Goal: Information Seeking & Learning: Learn about a topic

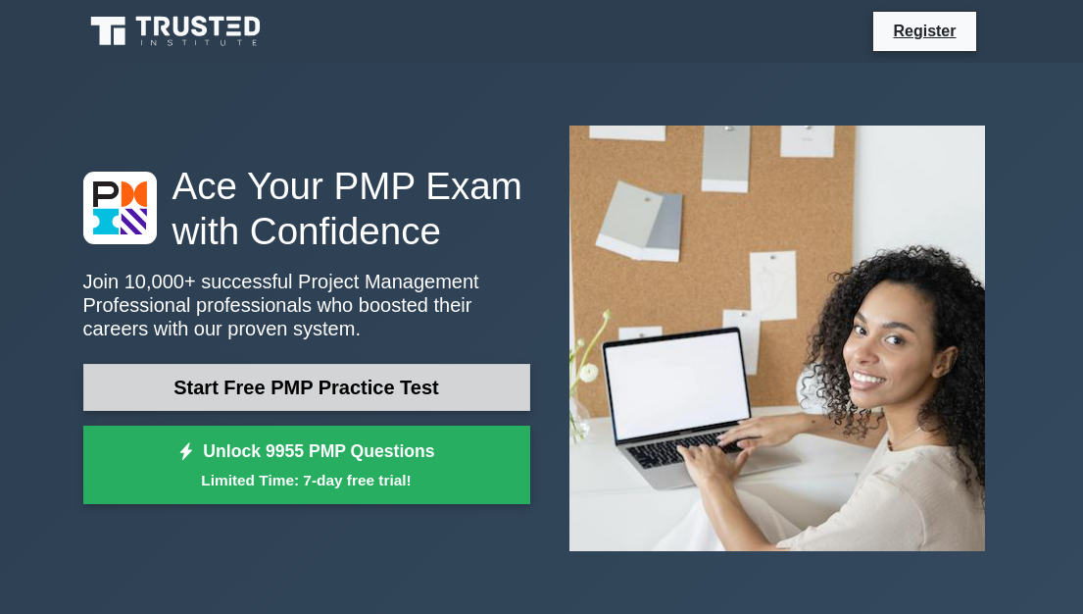
click at [366, 386] on link "Start Free PMP Practice Test" at bounding box center [306, 387] width 447 height 47
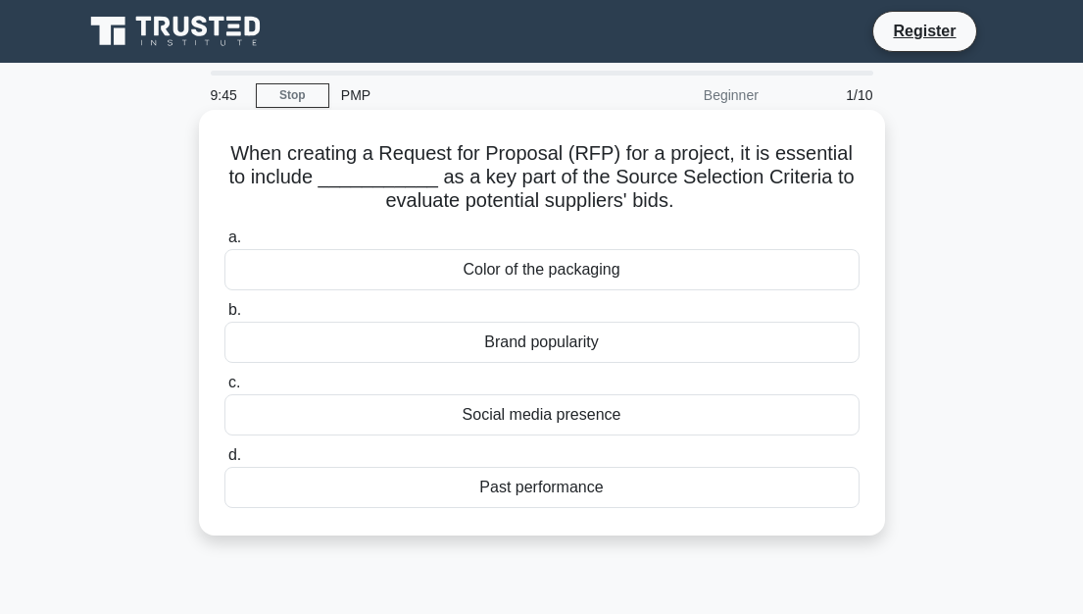
click at [539, 269] on div "Color of the packaging" at bounding box center [541, 269] width 635 height 41
click at [224, 244] on input "a. Color of the packaging" at bounding box center [224, 237] width 0 height 13
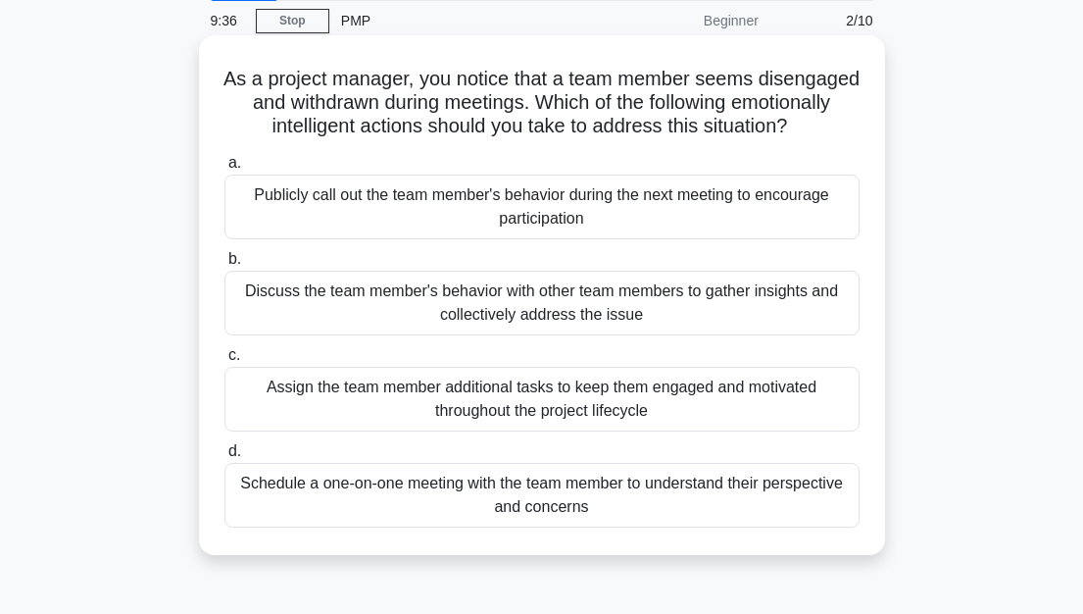
scroll to position [98, 0]
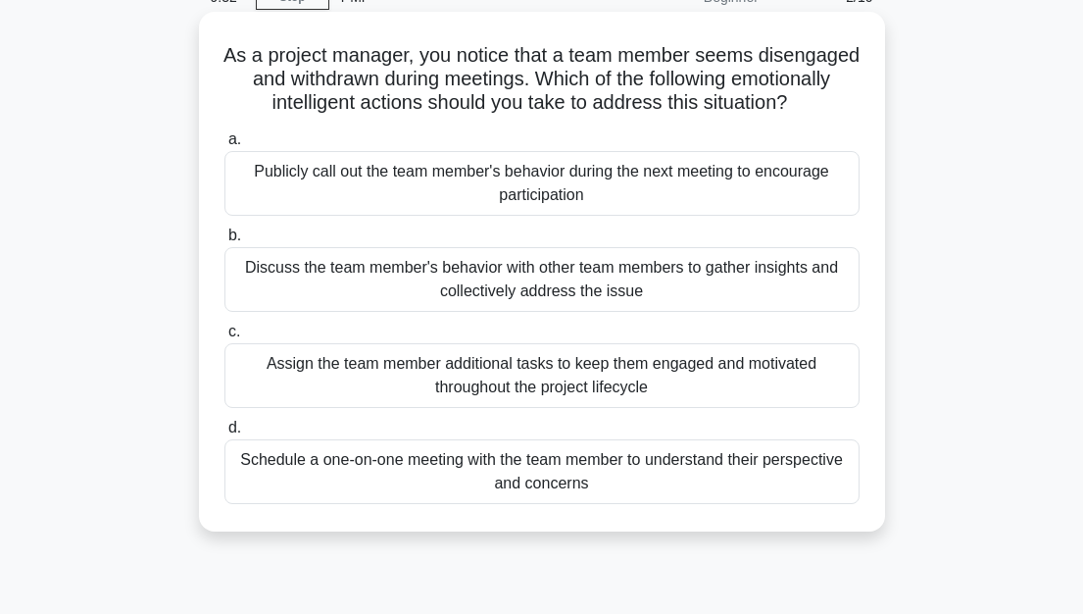
click at [389, 495] on div "Schedule a one-on-one meeting with the team member to understand their perspect…" at bounding box center [541, 471] width 635 height 65
click at [224, 434] on input "d. Schedule a one-on-one meeting with the team member to understand their persp…" at bounding box center [224, 428] width 0 height 13
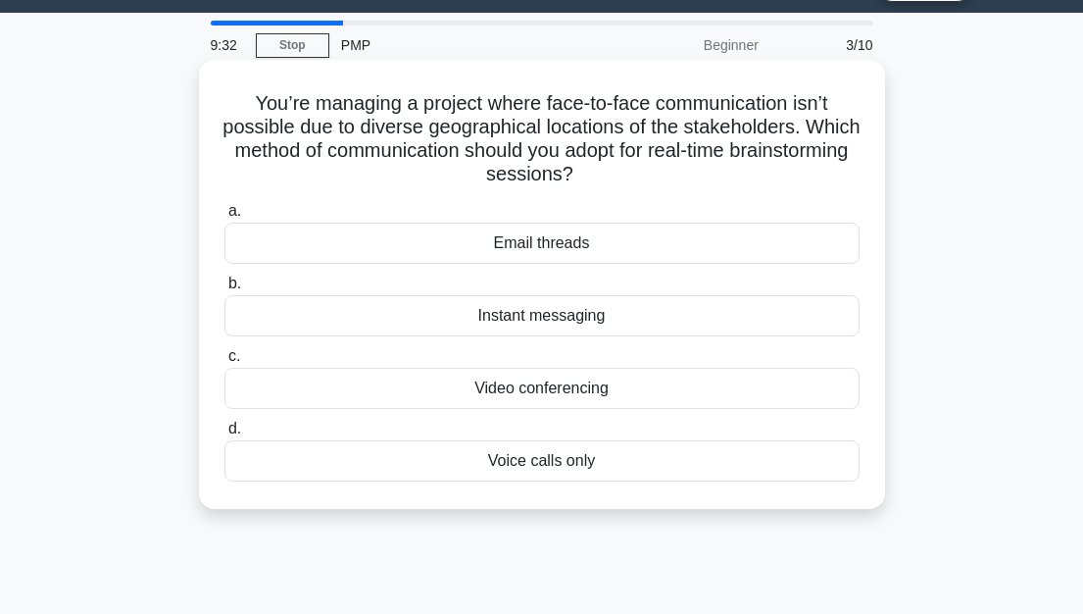
scroll to position [0, 0]
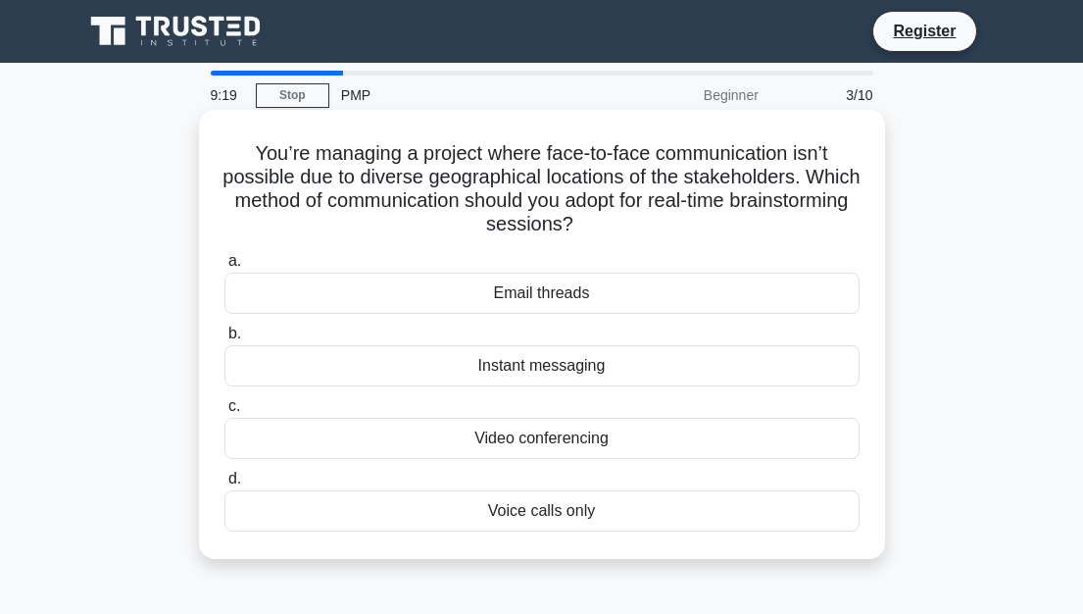
click at [540, 436] on div "Video conferencing" at bounding box center [541, 438] width 635 height 41
click at [346, 437] on div "Video conferencing" at bounding box center [541, 438] width 635 height 41
click at [224, 413] on input "c. Video conferencing" at bounding box center [224, 406] width 0 height 13
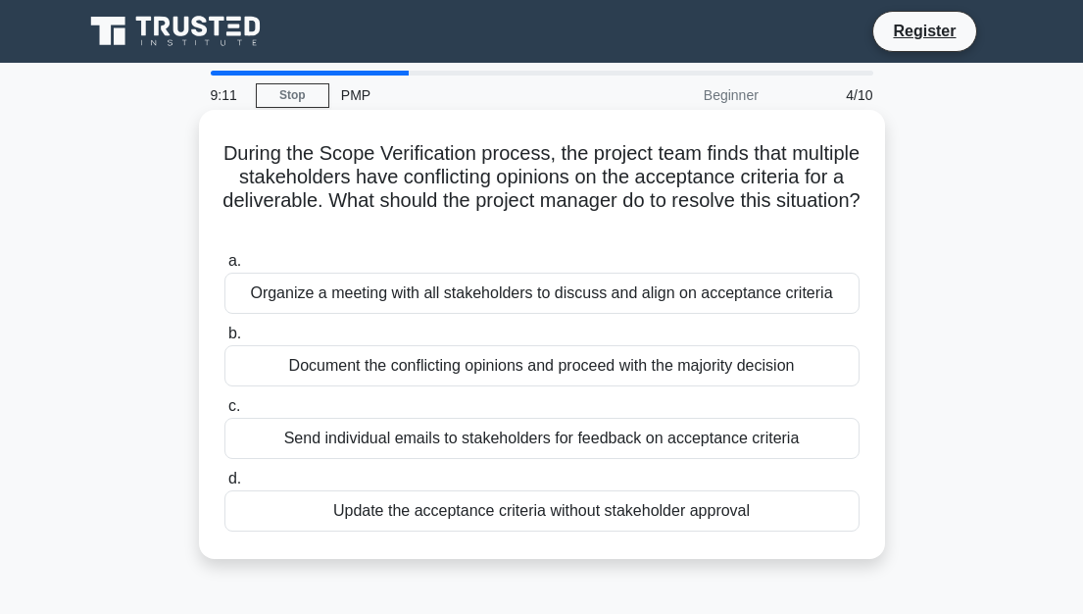
click at [782, 231] on h5 "During the Scope Verification process, the project team finds that multiple sta…" at bounding box center [542, 189] width 639 height 96
click at [497, 297] on div "Organize a meeting with all stakeholders to discuss and align on acceptance cri…" at bounding box center [541, 293] width 635 height 41
click at [224, 268] on input "a. Organize a meeting with all stakeholders to discuss and align on acceptance …" at bounding box center [224, 261] width 0 height 13
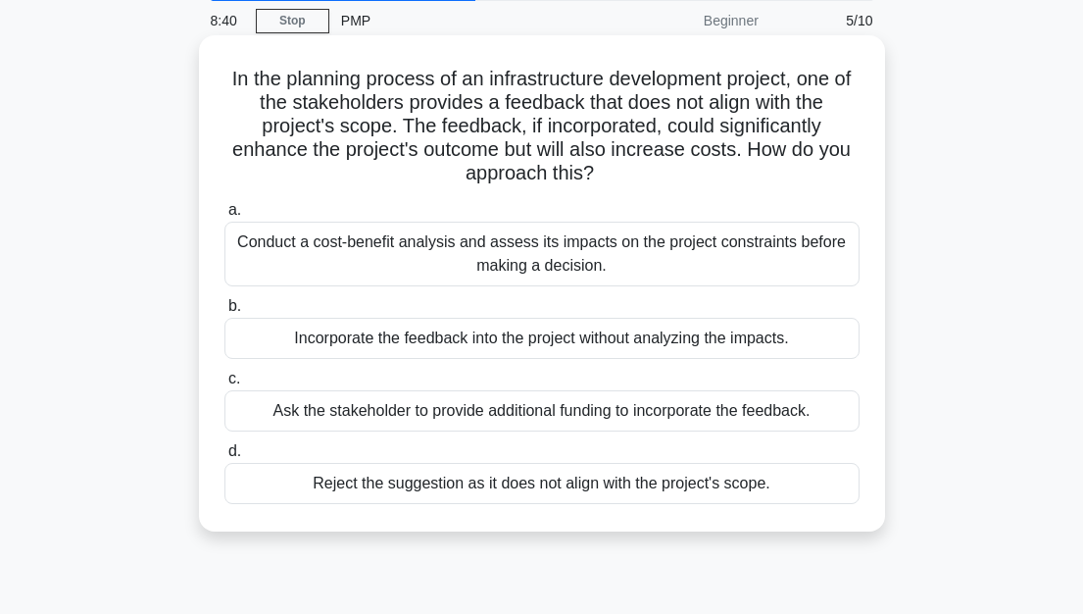
scroll to position [98, 0]
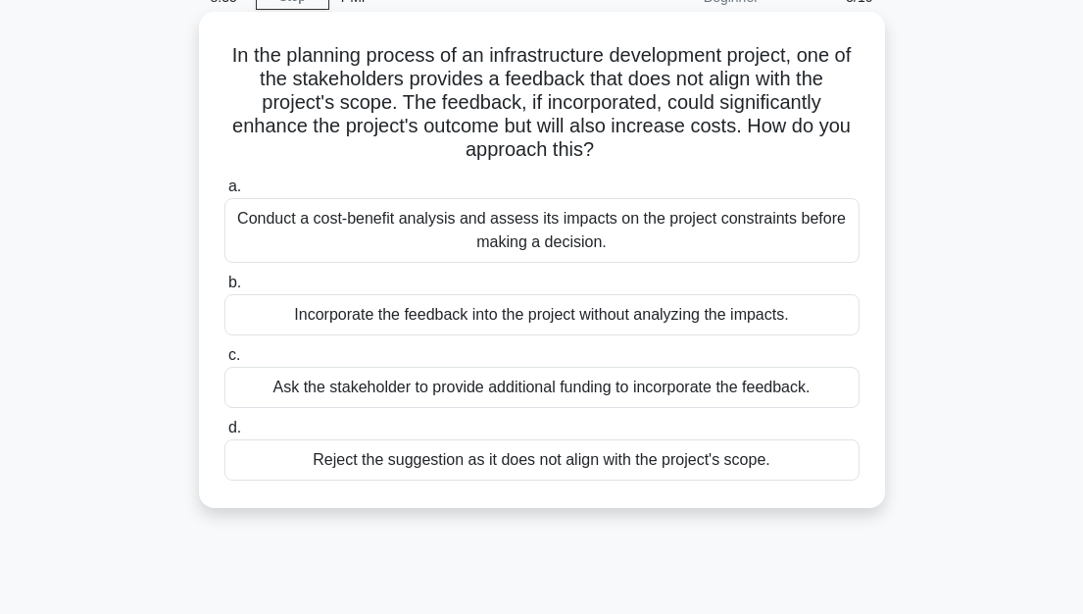
click at [575, 232] on div "Conduct a cost-benefit analysis and assess its impacts on the project constrain…" at bounding box center [541, 230] width 635 height 65
click at [224, 193] on input "a. Conduct a cost-benefit analysis and assess its impacts on the project constr…" at bounding box center [224, 186] width 0 height 13
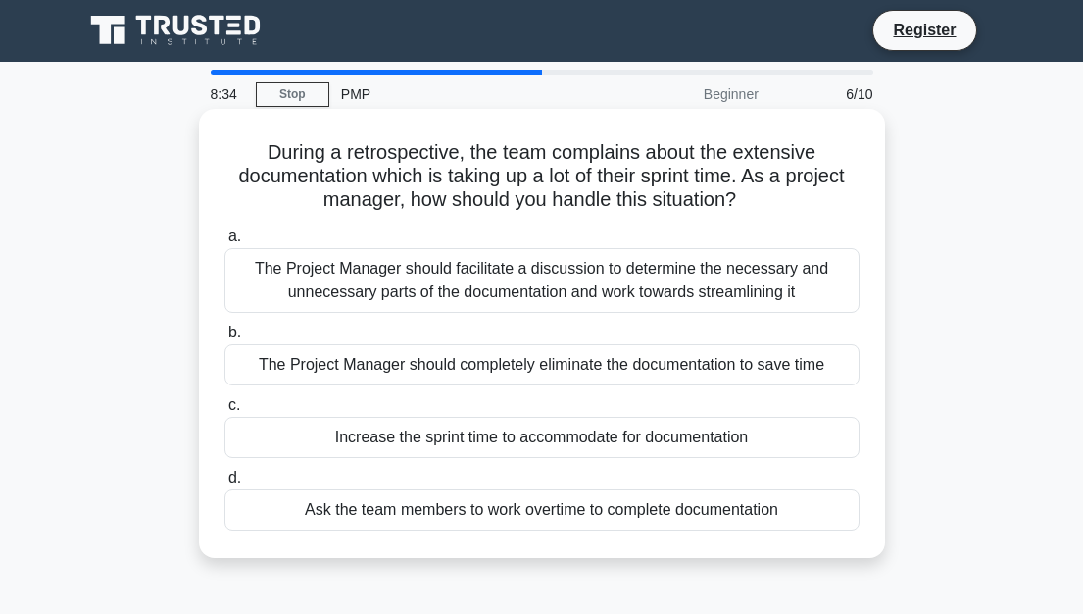
scroll to position [0, 0]
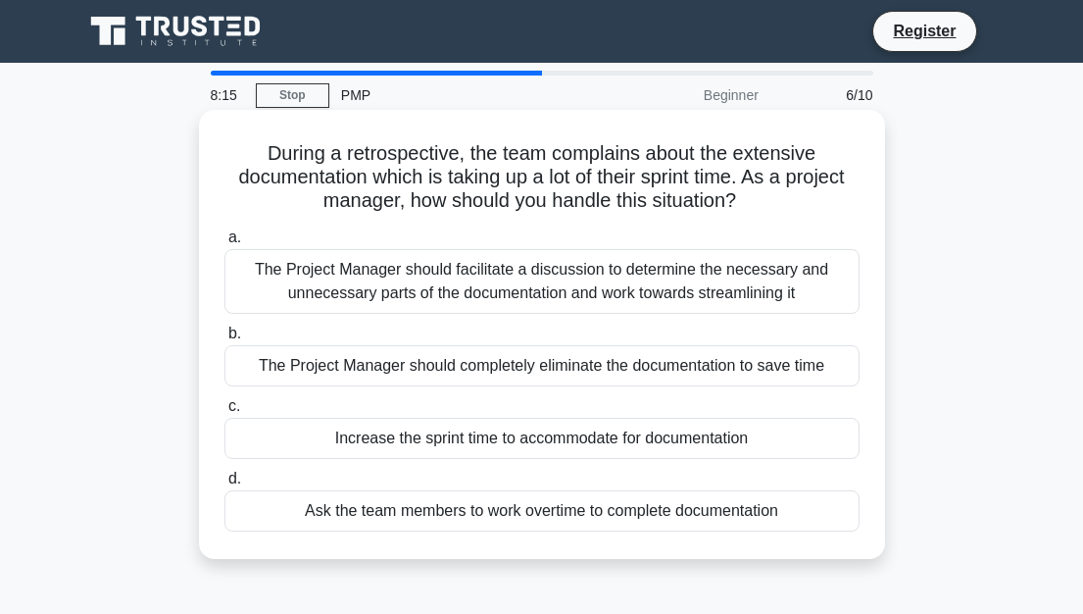
click at [510, 282] on div "The Project Manager should facilitate a discussion to determine the necessary a…" at bounding box center [541, 281] width 635 height 65
click at [224, 244] on input "a. The Project Manager should facilitate a discussion to determine the necessar…" at bounding box center [224, 237] width 0 height 13
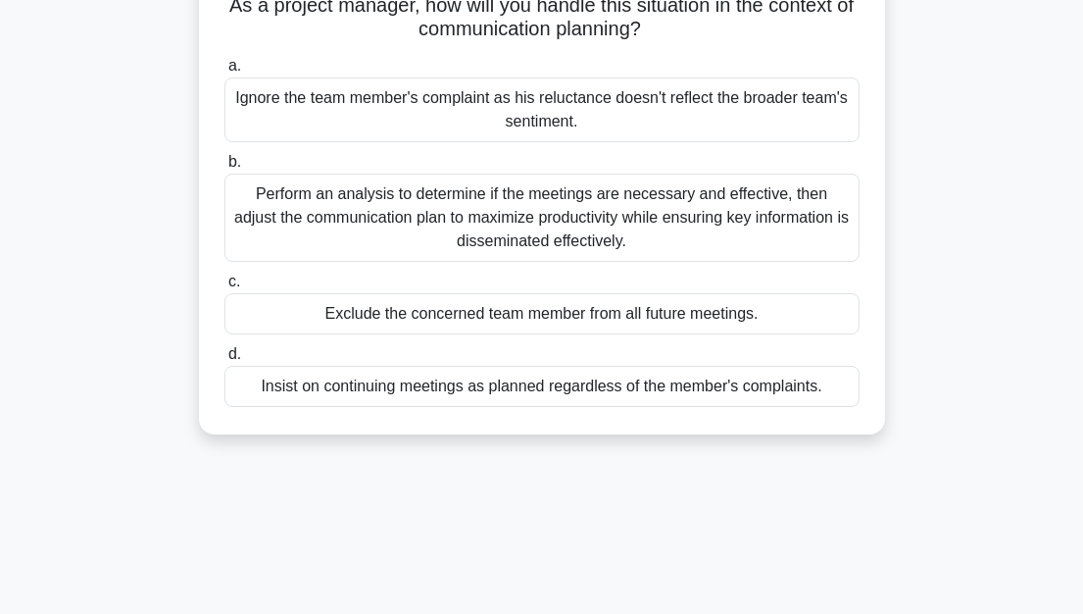
scroll to position [196, 0]
click at [645, 218] on div "Perform an analysis to determine if the meetings are necessary and effective, t…" at bounding box center [541, 217] width 635 height 88
click at [224, 168] on input "b. Perform an analysis to determine if the meetings are necessary and effective…" at bounding box center [224, 161] width 0 height 13
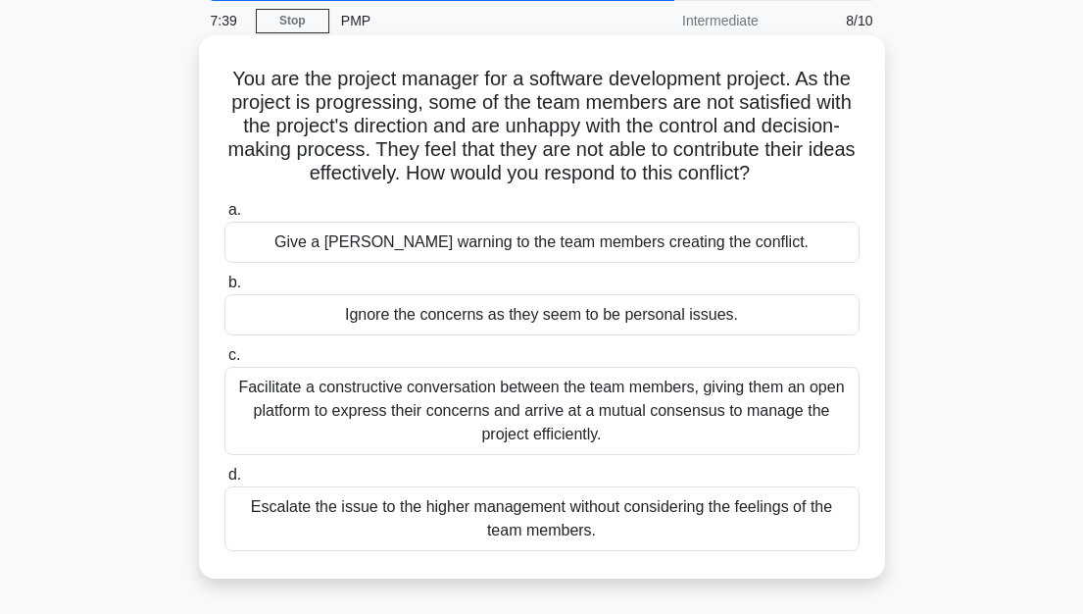
scroll to position [98, 0]
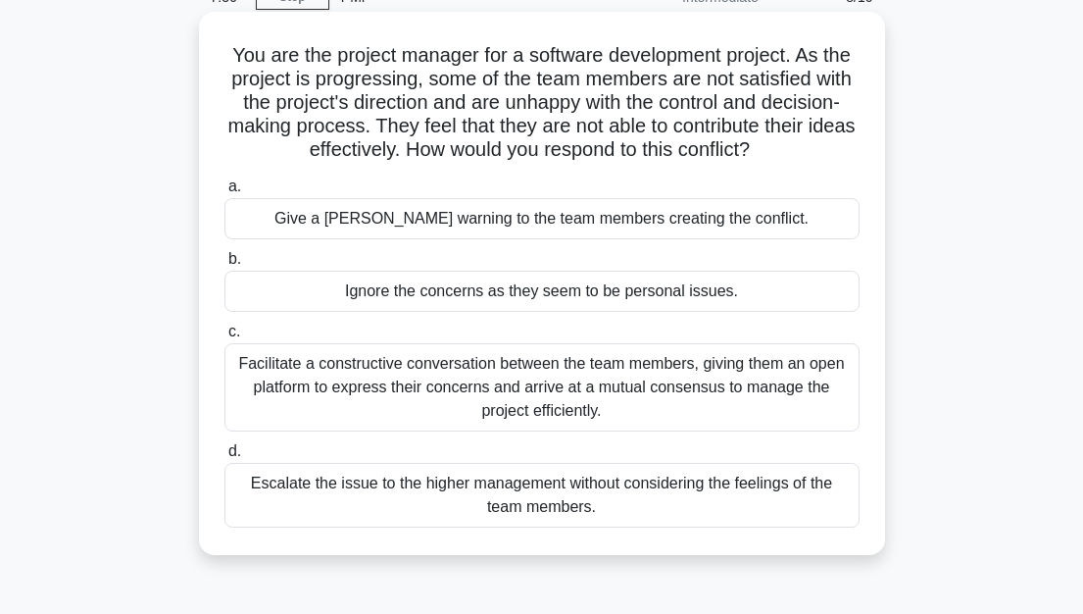
click at [626, 383] on div "Facilitate a constructive conversation between the team members, giving them an…" at bounding box center [541, 387] width 635 height 88
click at [224, 338] on input "c. Facilitate a constructive conversation between the team members, giving them…" at bounding box center [224, 331] width 0 height 13
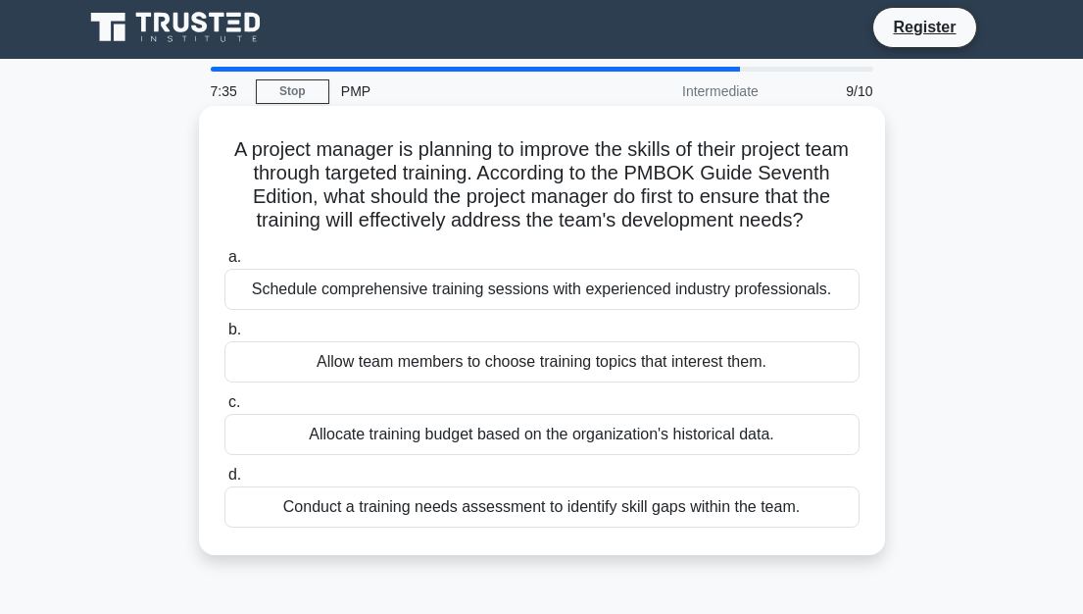
scroll to position [0, 0]
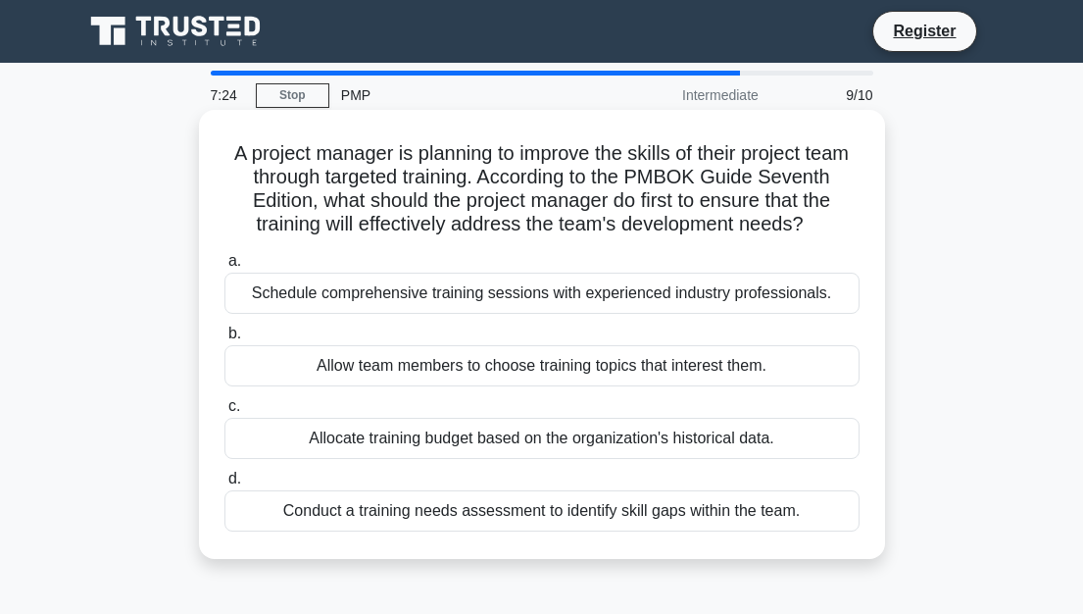
click at [315, 220] on h5 "A project manager is planning to improve the skills of their project team throu…" at bounding box center [542, 189] width 639 height 96
click at [832, 215] on h5 "A project manager is planning to improve the skills of their project team throu…" at bounding box center [542, 189] width 639 height 96
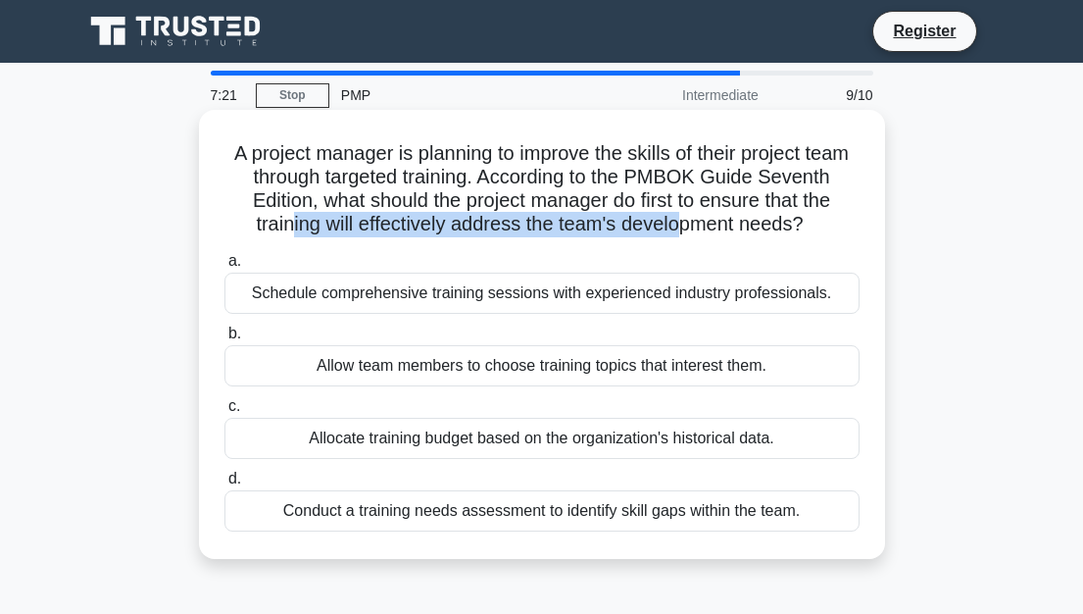
drag, startPoint x: 333, startPoint y: 226, endPoint x: 732, endPoint y: 219, distance: 399.0
click at [732, 219] on h5 "A project manager is planning to improve the skills of their project team throu…" at bounding box center [542, 189] width 639 height 96
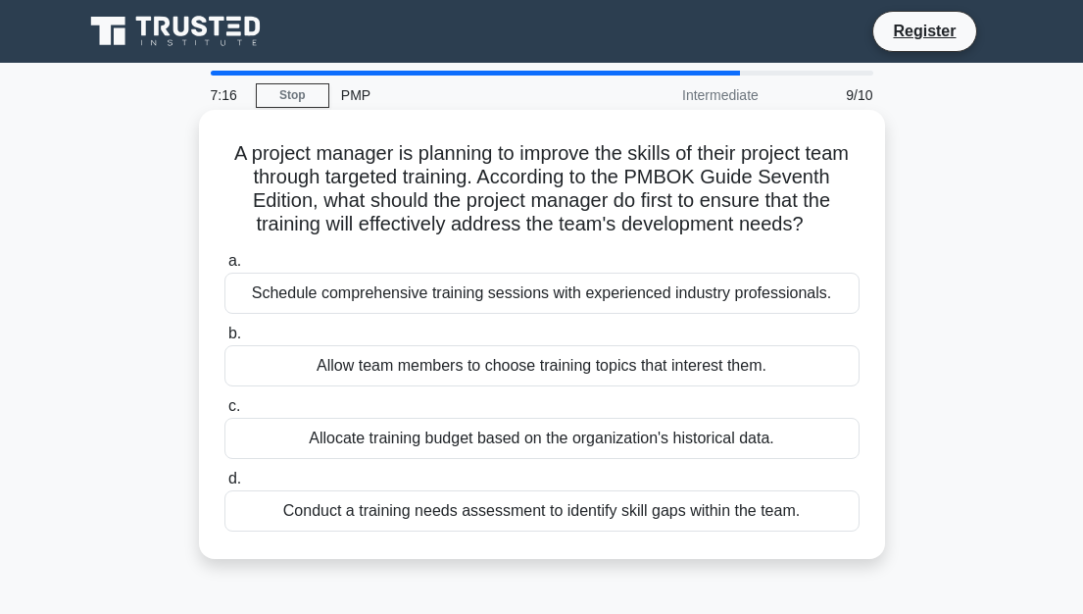
click at [468, 531] on div "Conduct a training needs assessment to identify skill gaps within the team." at bounding box center [541, 510] width 635 height 41
click at [224, 485] on input "d. Conduct a training needs assessment to identify skill gaps within the team." at bounding box center [224, 478] width 0 height 13
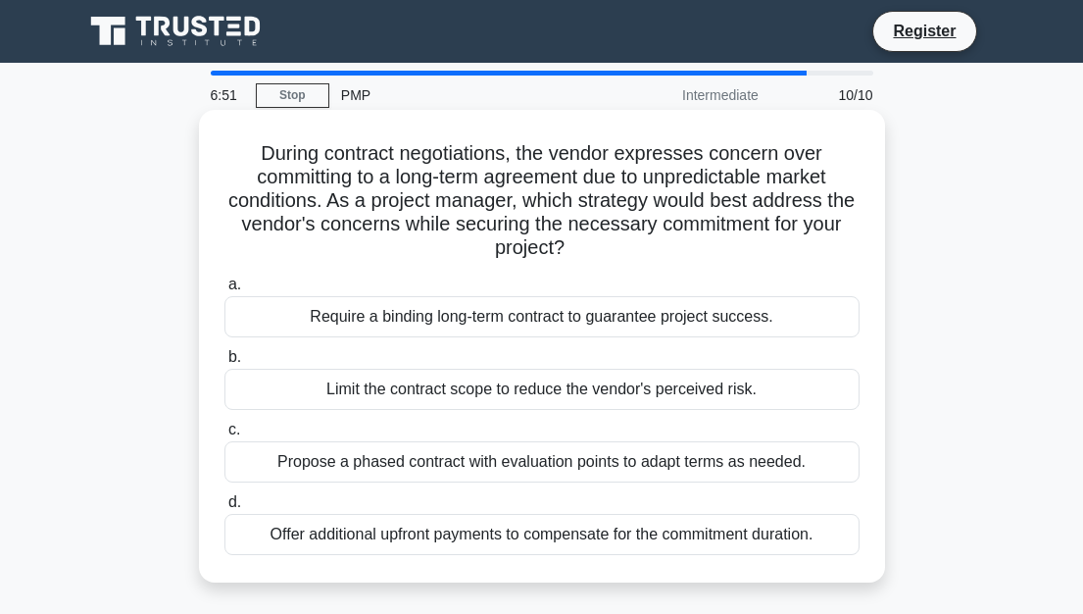
click at [707, 460] on div "Propose a phased contract with evaluation points to adapt terms as needed." at bounding box center [541, 461] width 635 height 41
click at [224, 436] on input "c. Propose a phased contract with evaluation points to adapt terms as needed." at bounding box center [224, 429] width 0 height 13
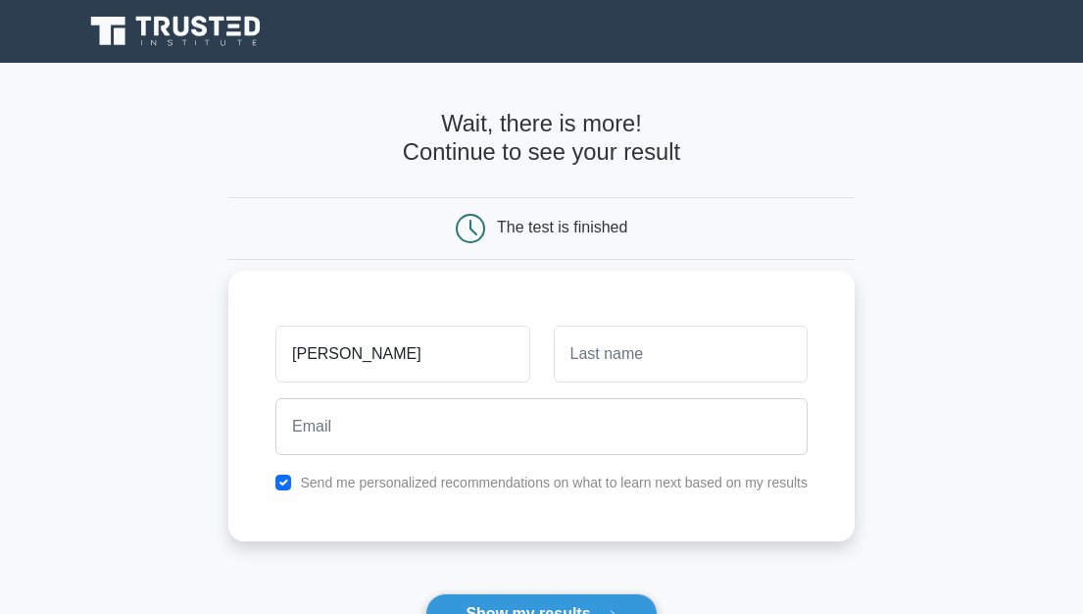
type input "[PERSON_NAME]"
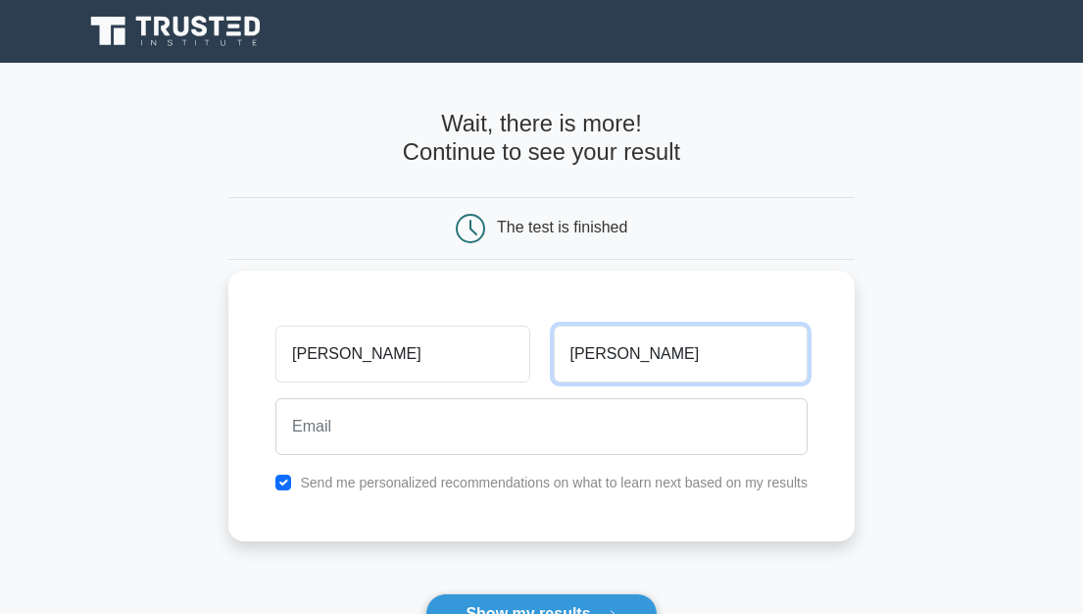
type input "[PERSON_NAME]"
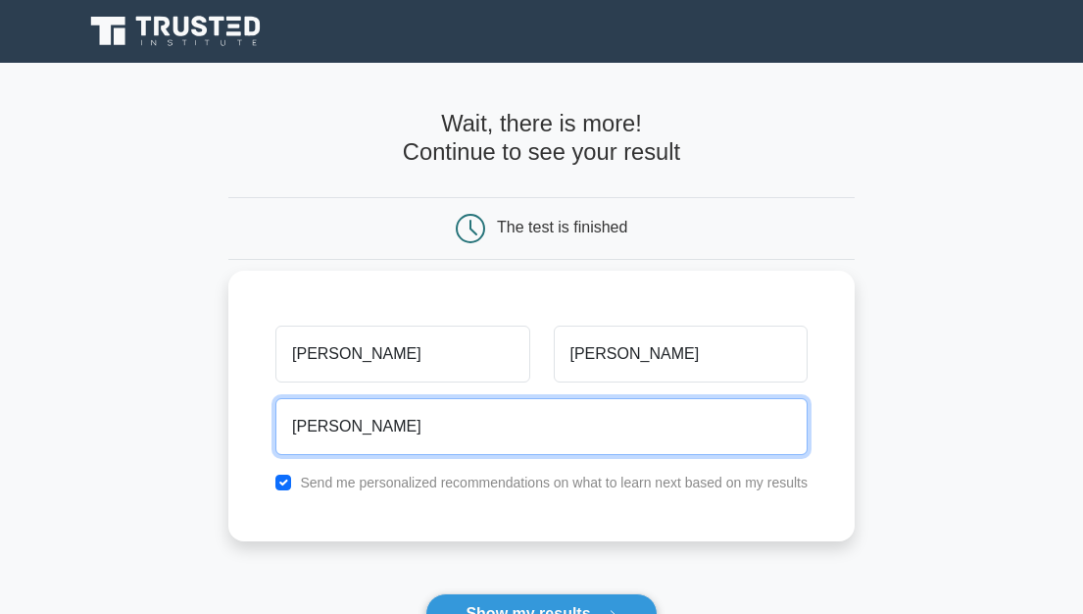
type input "[PERSON_NAME][EMAIL_ADDRESS][PERSON_NAME][DOMAIN_NAME]"
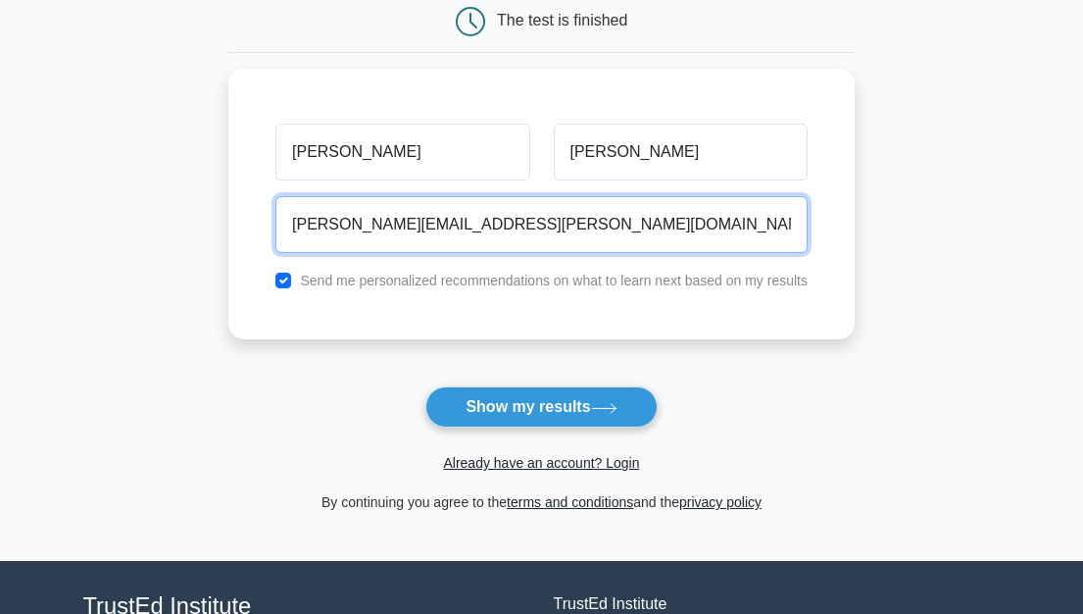
scroll to position [372, 0]
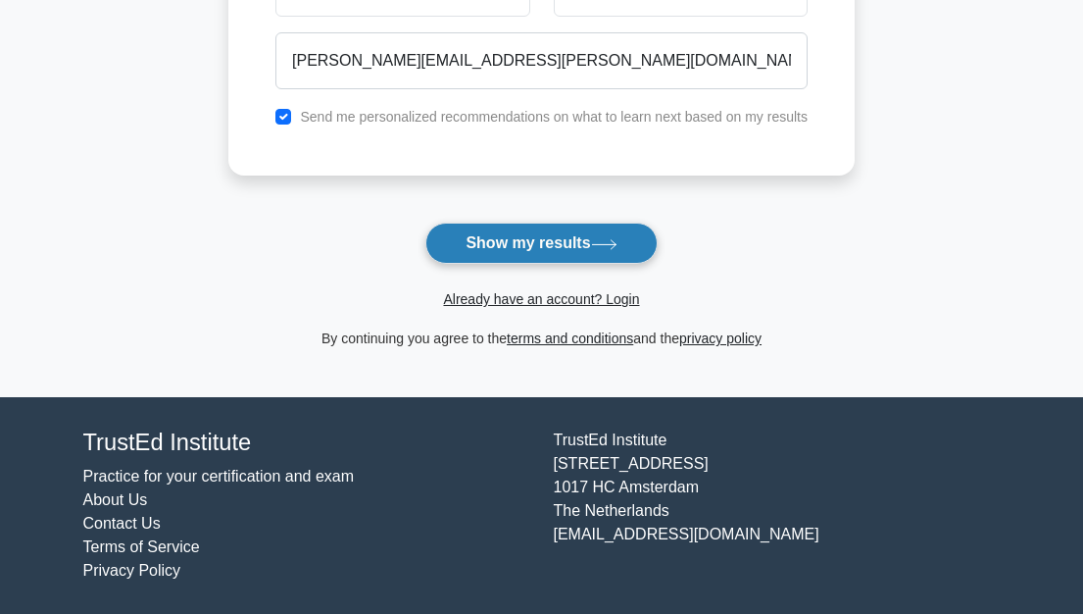
click at [523, 243] on button "Show my results" at bounding box center [540, 243] width 231 height 41
